Goal: Information Seeking & Learning: Learn about a topic

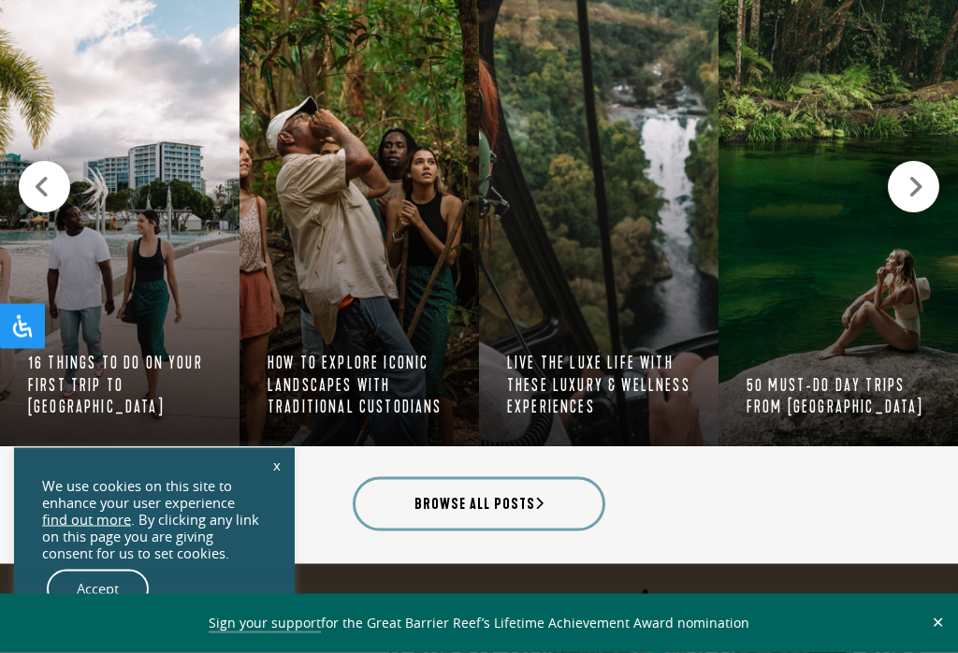
scroll to position [2866, 0]
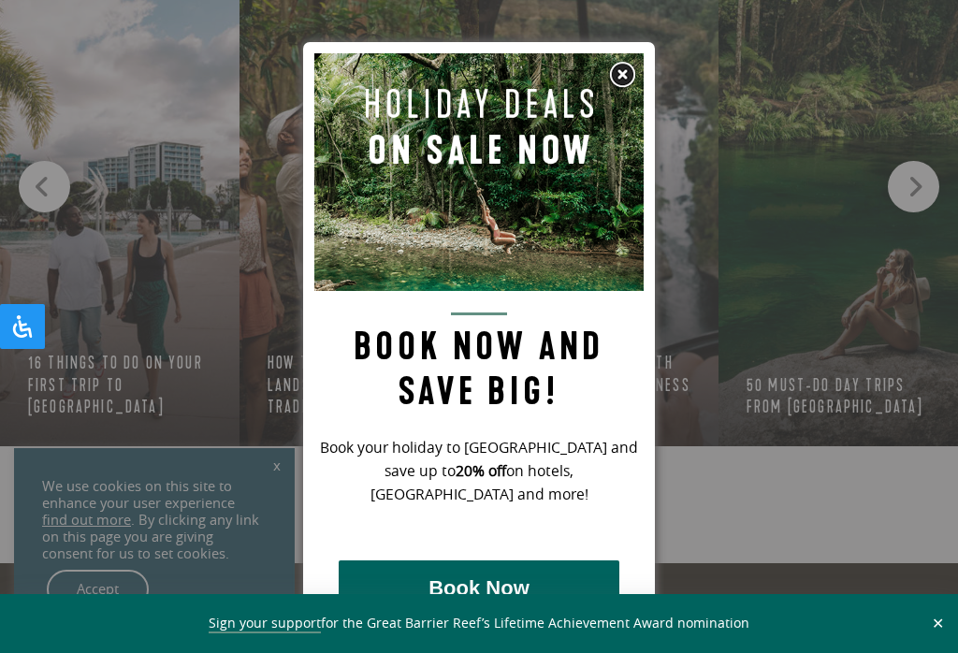
click at [622, 74] on img at bounding box center [622, 75] width 28 height 28
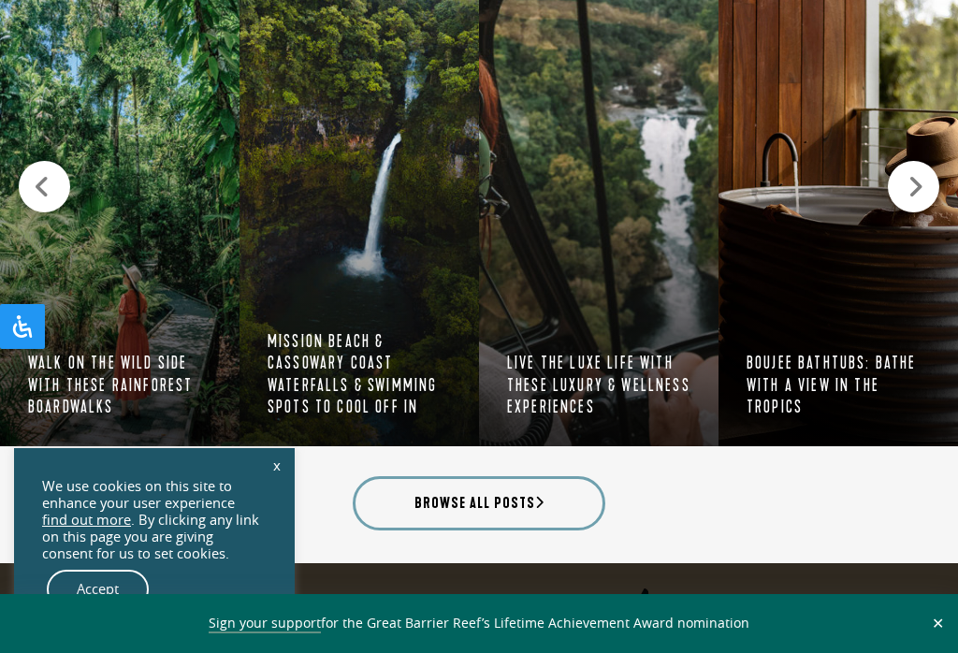
click at [48, 177] on icon at bounding box center [42, 187] width 17 height 26
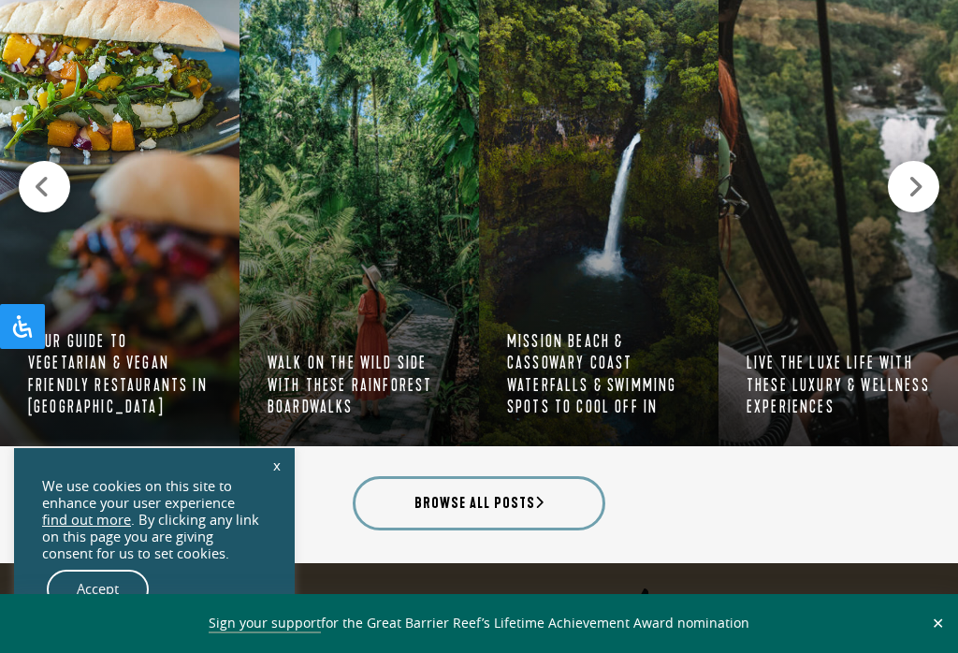
click at [46, 175] on icon at bounding box center [42, 187] width 17 height 26
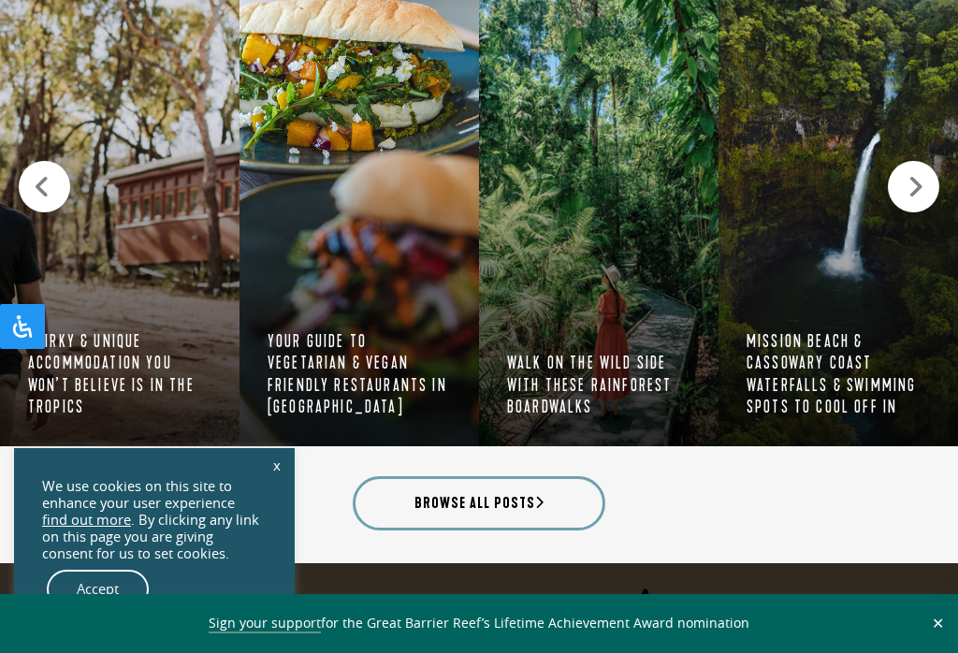
click at [38, 174] on icon at bounding box center [42, 187] width 17 height 26
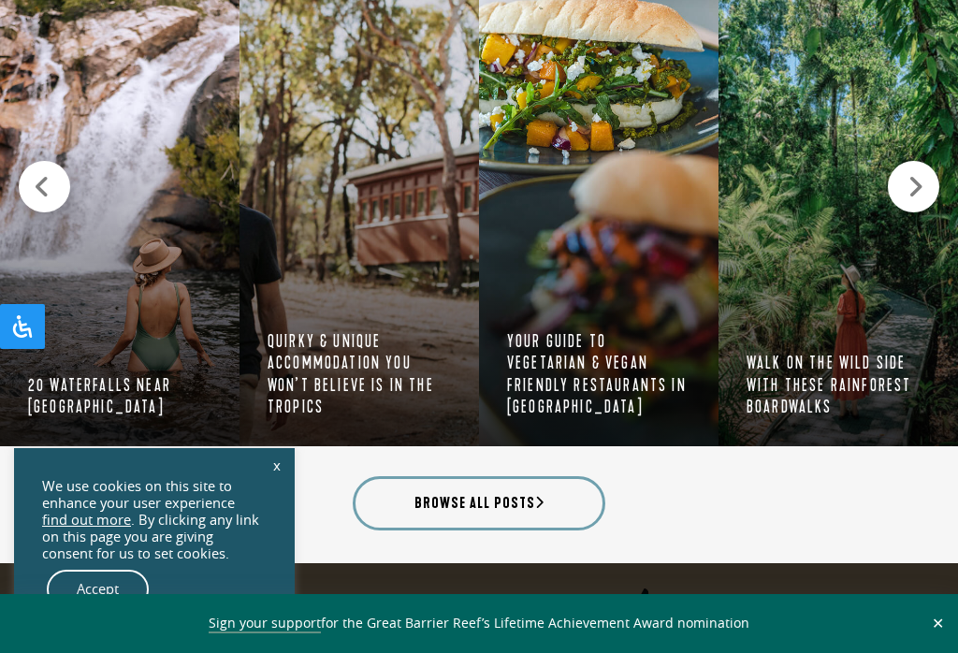
click at [29, 161] on div at bounding box center [44, 186] width 51 height 51
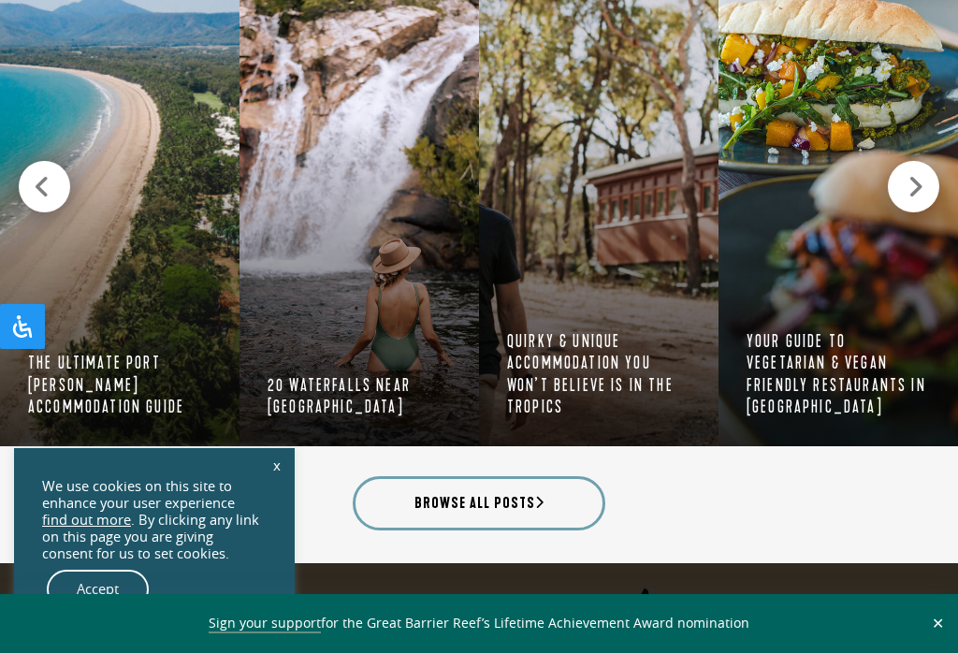
click at [27, 169] on div at bounding box center [44, 186] width 51 height 51
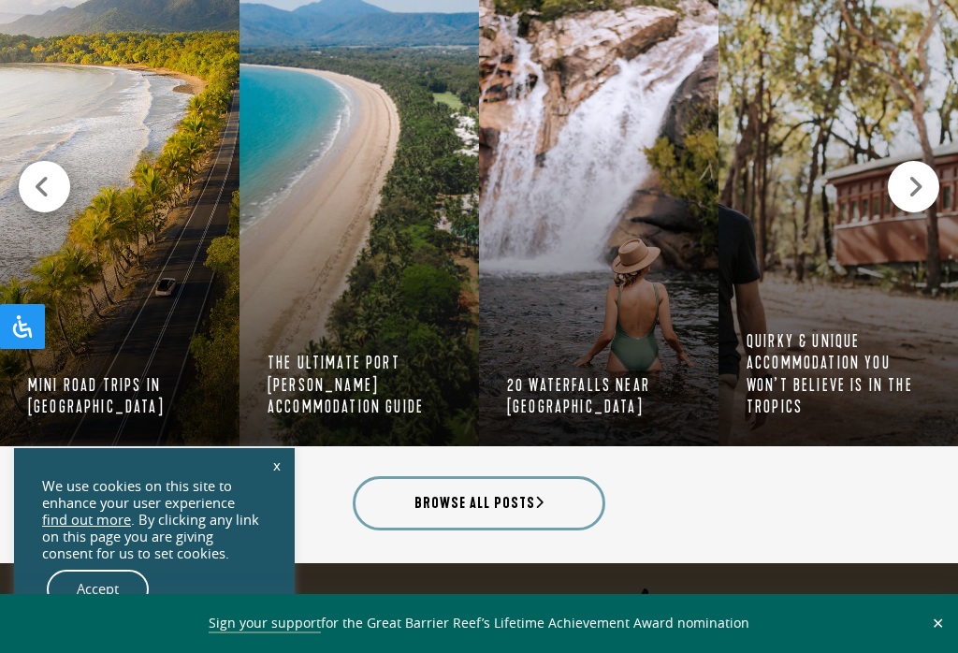
click at [29, 166] on div at bounding box center [44, 186] width 51 height 51
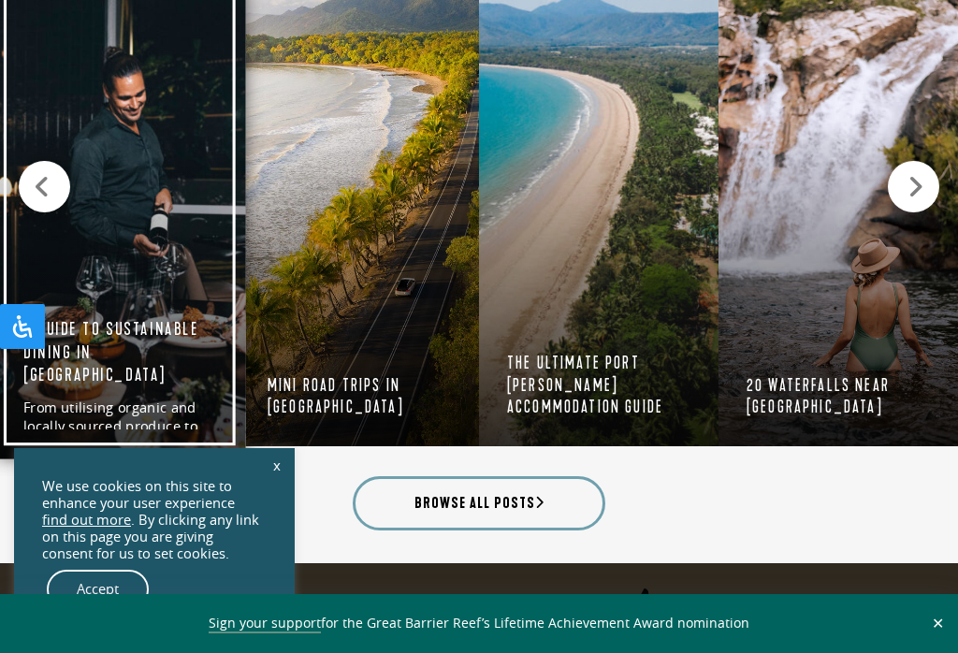
click at [3, 172] on link "Eco Certified A Guide to Sustainable Dining in [GEOGRAPHIC_DATA] From utilising…" at bounding box center [120, 197] width 252 height 526
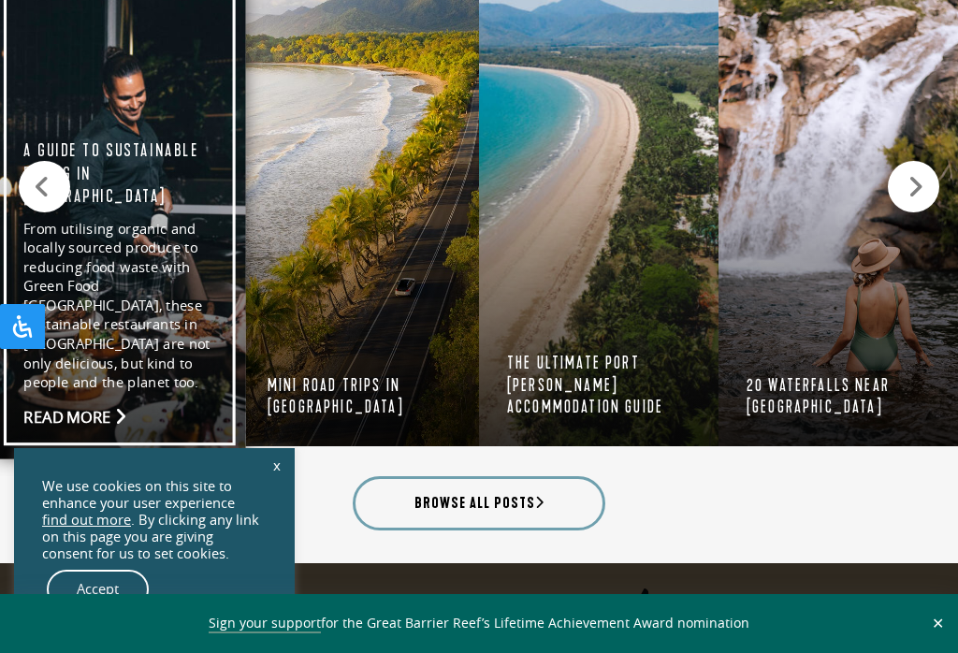
scroll to position [2895, 0]
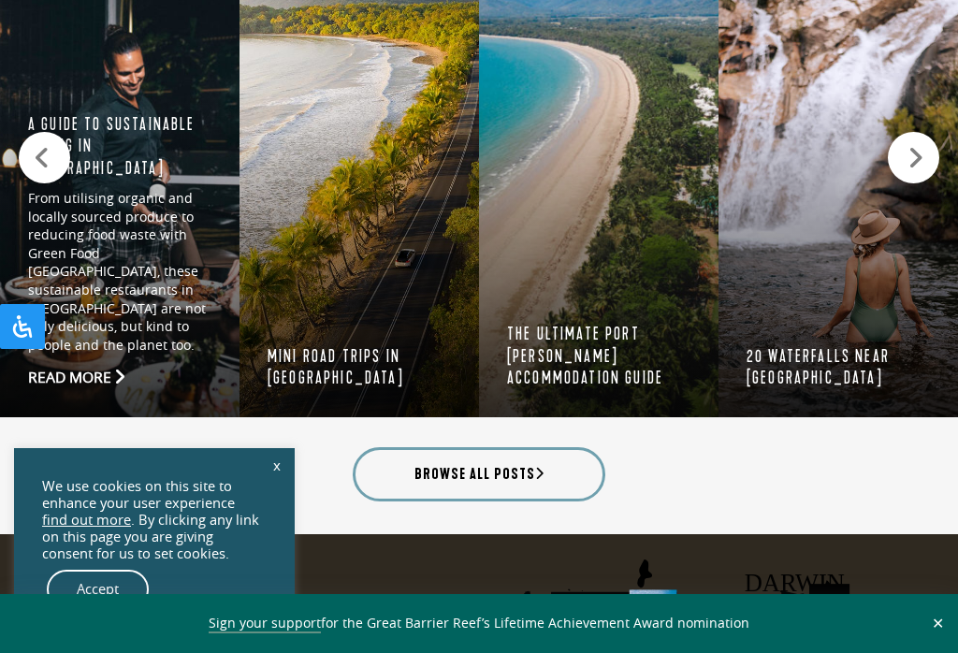
click at [40, 132] on div at bounding box center [44, 157] width 51 height 51
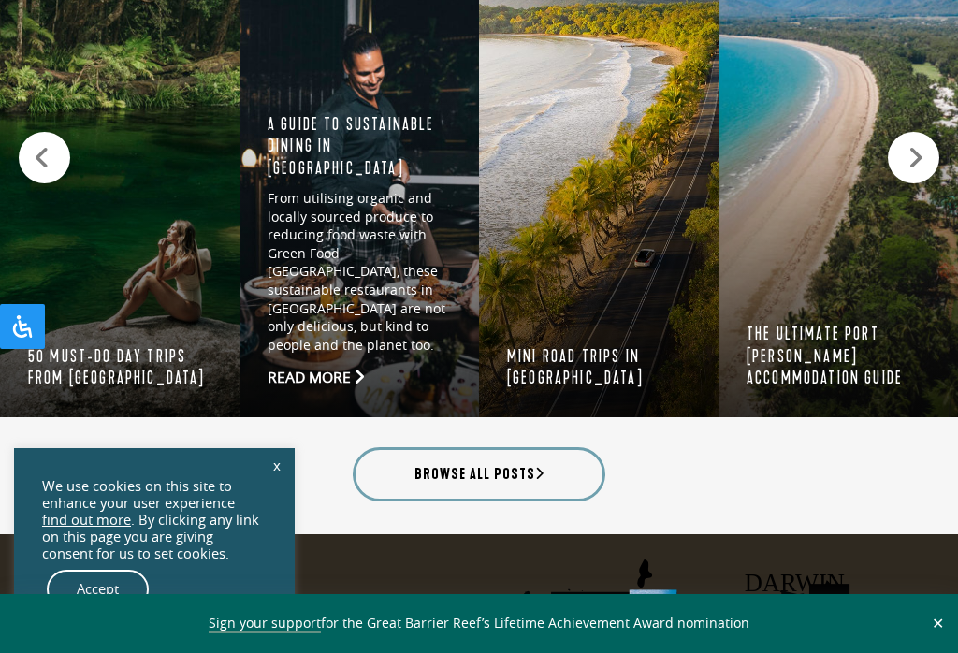
click at [38, 149] on icon at bounding box center [42, 158] width 17 height 26
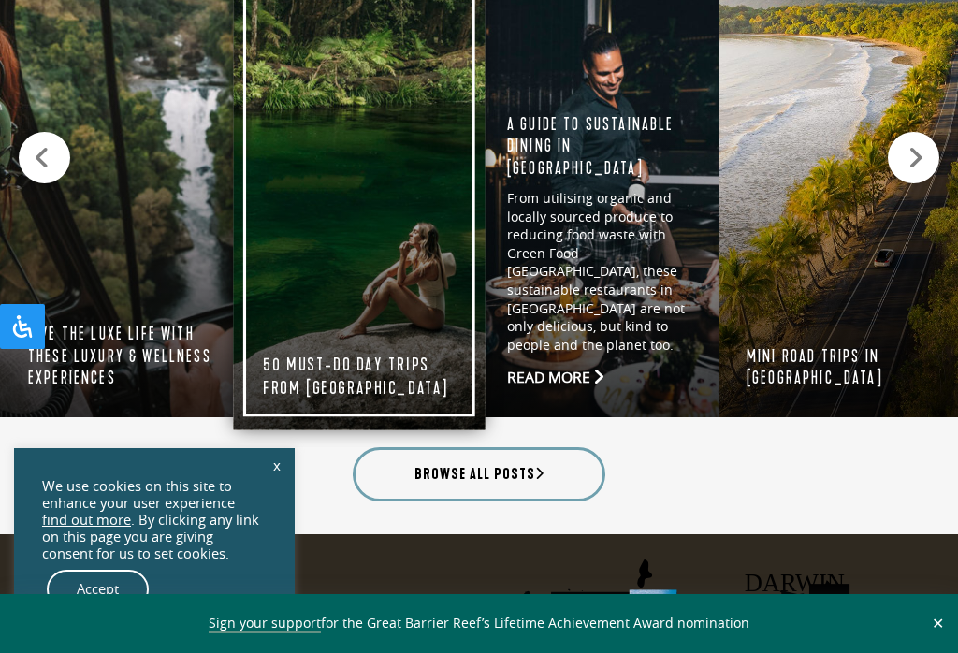
click at [312, 333] on link "Cairns & [GEOGRAPHIC_DATA] 50 must-do day trips from [GEOGRAPHIC_DATA] While [G…" at bounding box center [360, 168] width 252 height 526
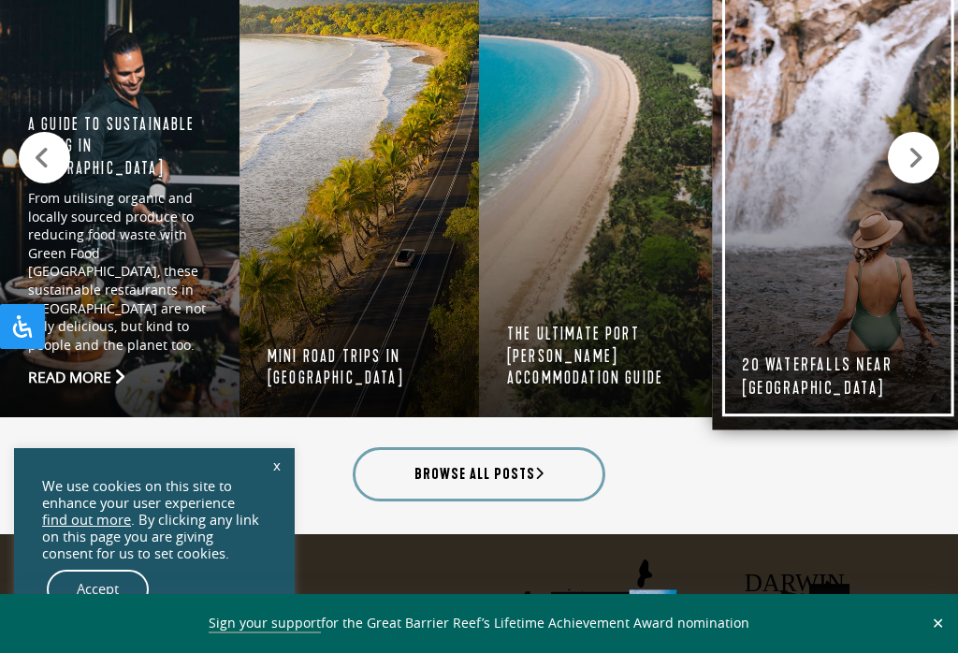
click at [845, 249] on link "Uncategorised 20 waterfalls near [GEOGRAPHIC_DATA] Mighty mountain ranges and W…" at bounding box center [839, 168] width 252 height 526
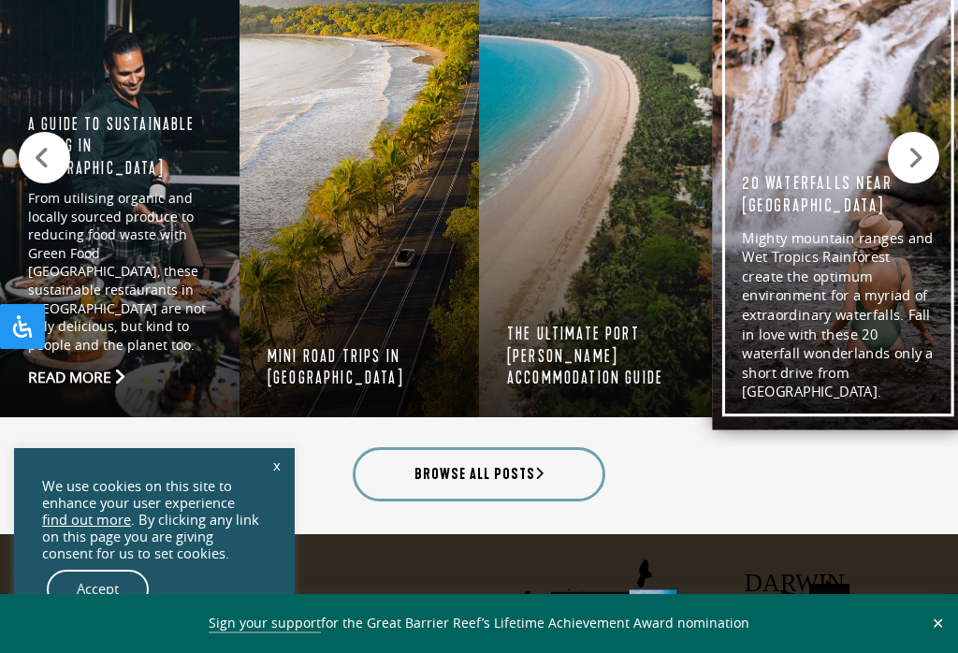
click at [835, 276] on link "Uncategorised 20 waterfalls near [GEOGRAPHIC_DATA] Mighty mountain ranges and W…" at bounding box center [839, 168] width 252 height 526
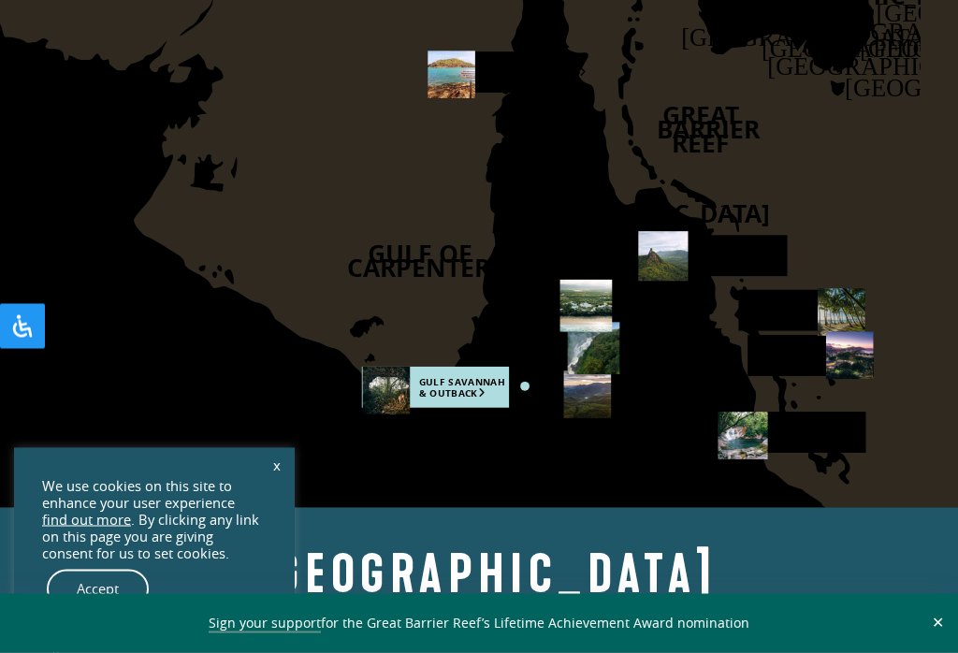
scroll to position [3548, 0]
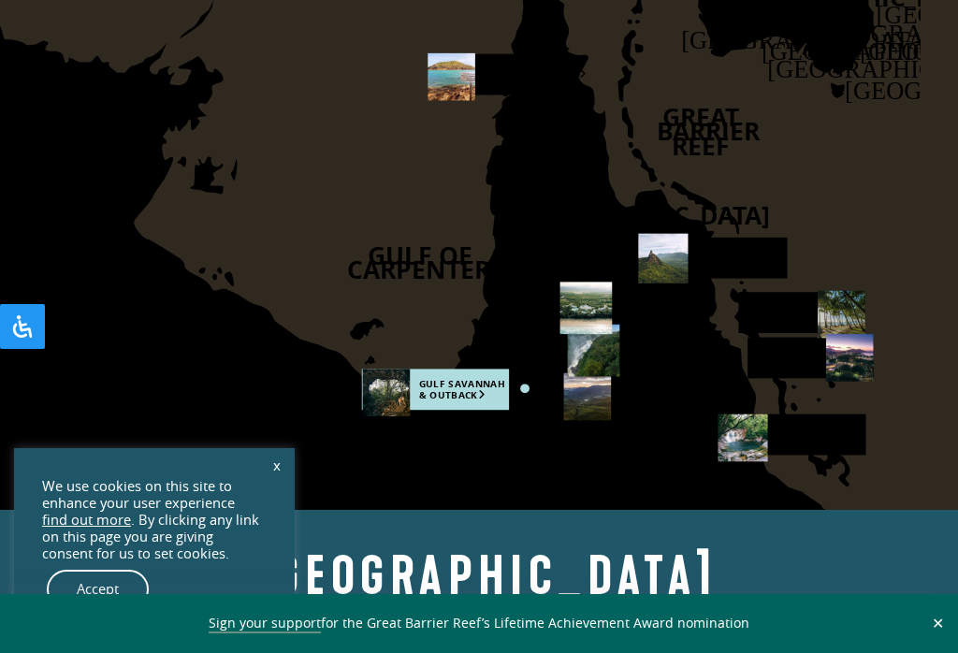
click at [823, 424] on rect at bounding box center [791, 434] width 148 height 41
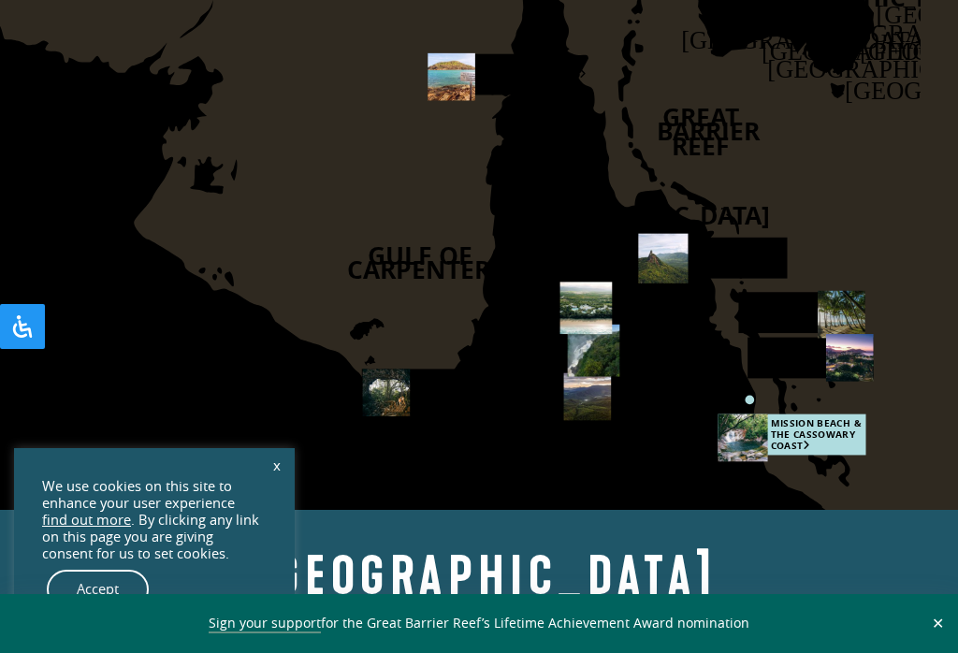
click at [733, 421] on use at bounding box center [742, 438] width 50 height 48
click at [94, 601] on link "Accept" at bounding box center [98, 589] width 102 height 39
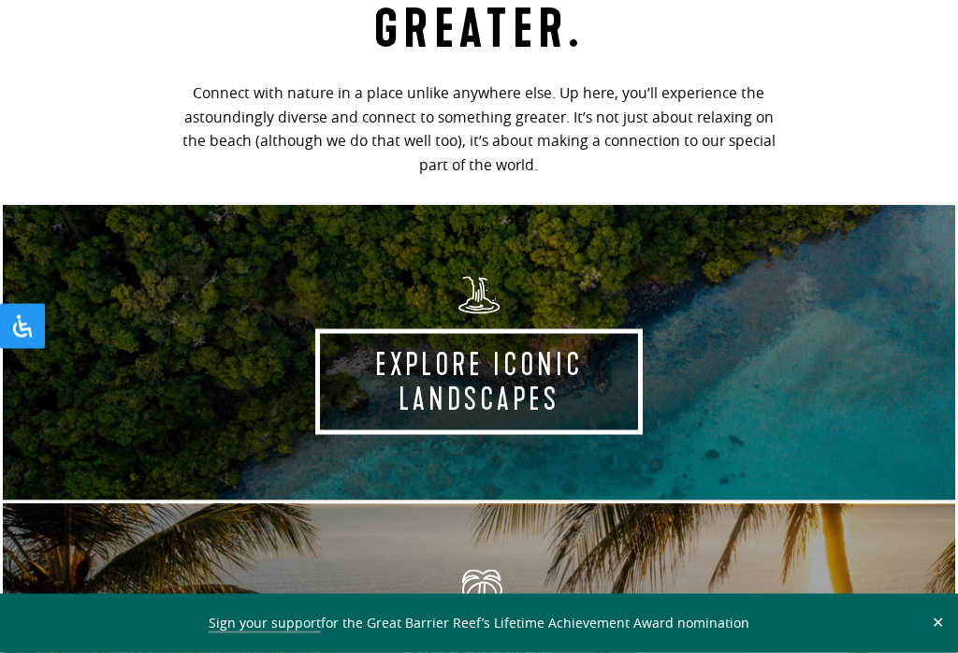
scroll to position [759, 0]
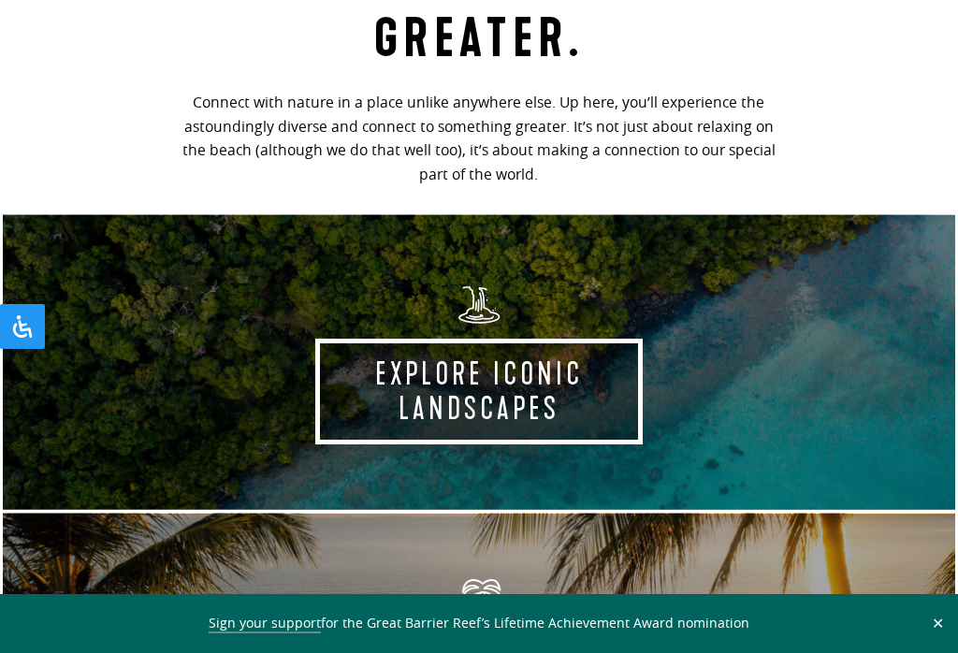
click at [869, 366] on link "Explore Iconic Landscapes Take the experience" at bounding box center [479, 361] width 958 height 298
